Goal: Book appointment/travel/reservation

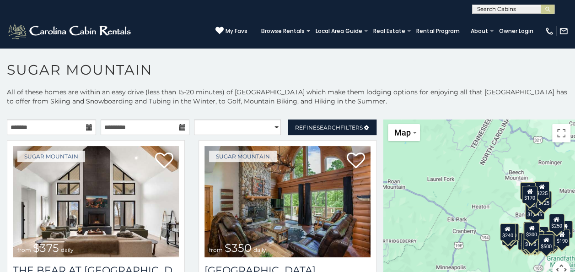
scroll to position [5, 0]
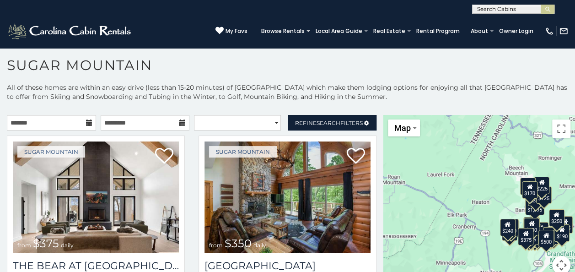
click at [86, 119] on icon at bounding box center [89, 122] width 6 height 6
click at [86, 123] on icon at bounding box center [89, 122] width 6 height 6
click at [37, 123] on input "text" at bounding box center [51, 123] width 89 height 16
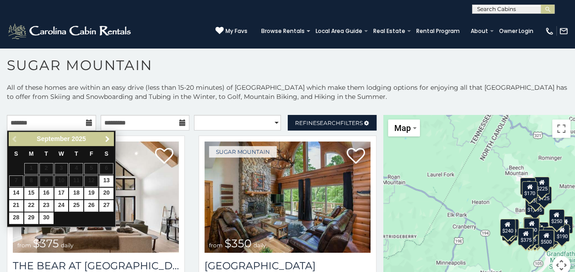
click at [107, 137] on span "Next" at bounding box center [107, 138] width 7 height 7
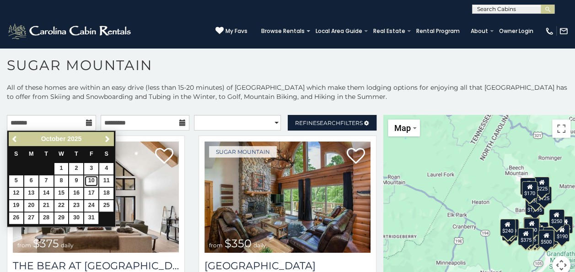
click at [96, 178] on link "10" at bounding box center [91, 180] width 14 height 11
type input "**********"
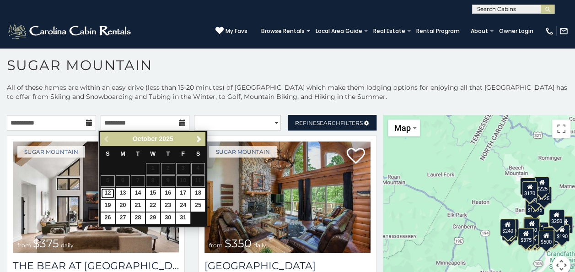
click at [110, 192] on link "12" at bounding box center [108, 192] width 14 height 11
type input "**********"
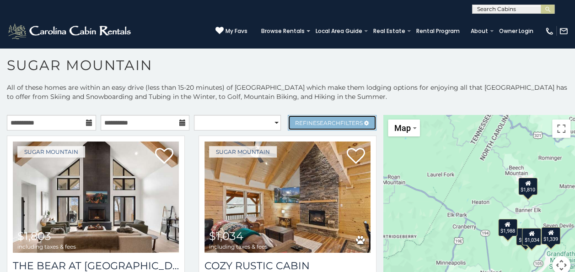
click at [316, 122] on span "Search" at bounding box center [328, 122] width 24 height 7
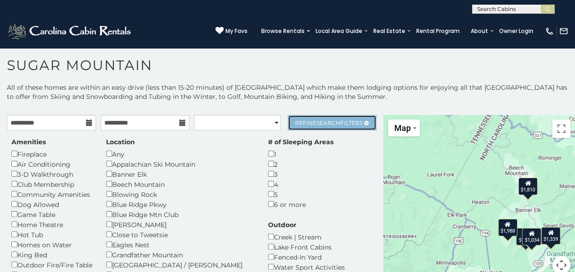
click at [316, 121] on span "Search" at bounding box center [328, 122] width 24 height 7
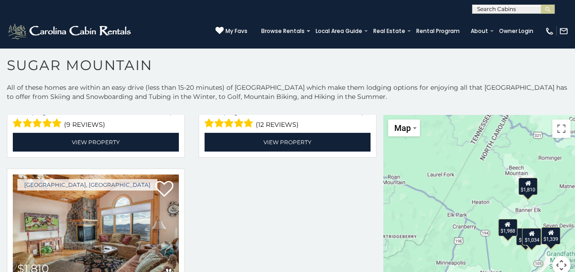
scroll to position [435, 0]
